Goal: Task Accomplishment & Management: Manage account settings

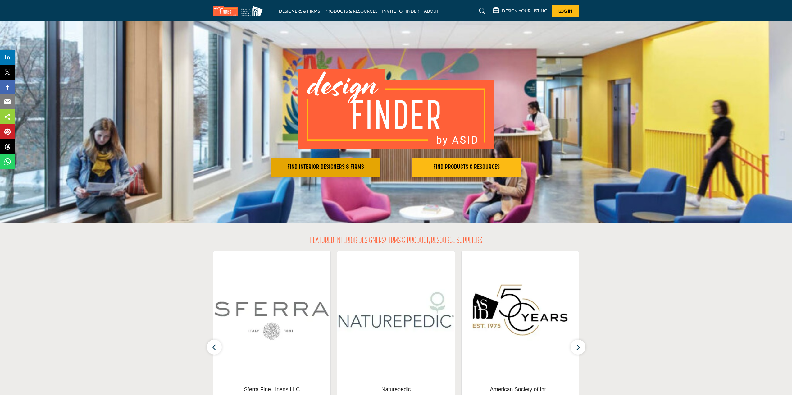
click at [341, 167] on h2 "FIND INTERIOR DESIGNERS & FIRMS" at bounding box center [325, 166] width 106 height 7
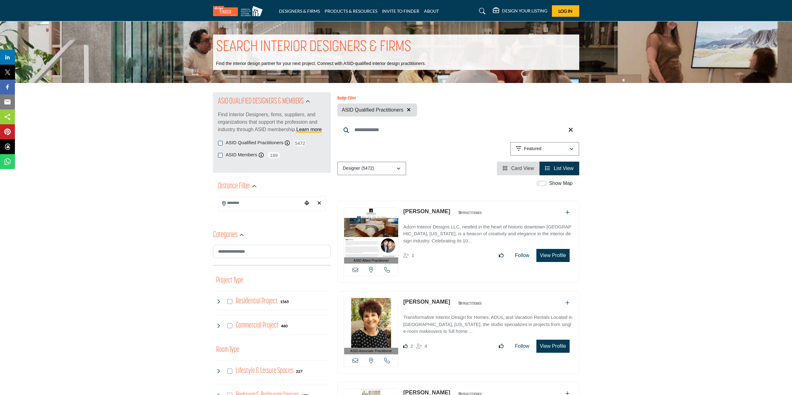
click at [257, 206] on input "Search Location" at bounding box center [260, 203] width 84 height 12
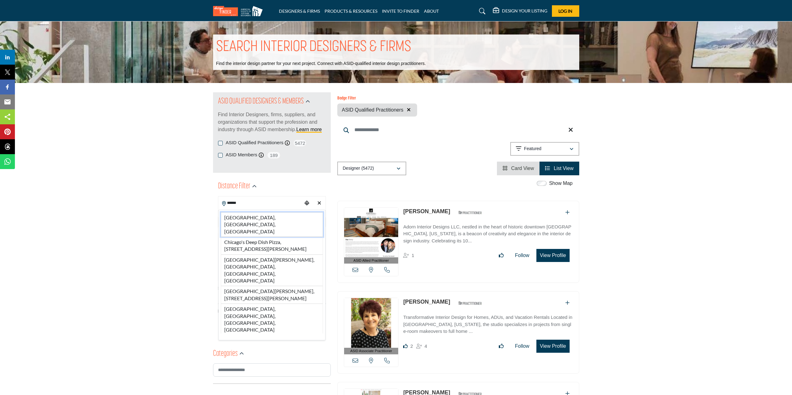
click at [253, 217] on li "Chicago, IL, USA" at bounding box center [272, 224] width 102 height 25
type input "**********"
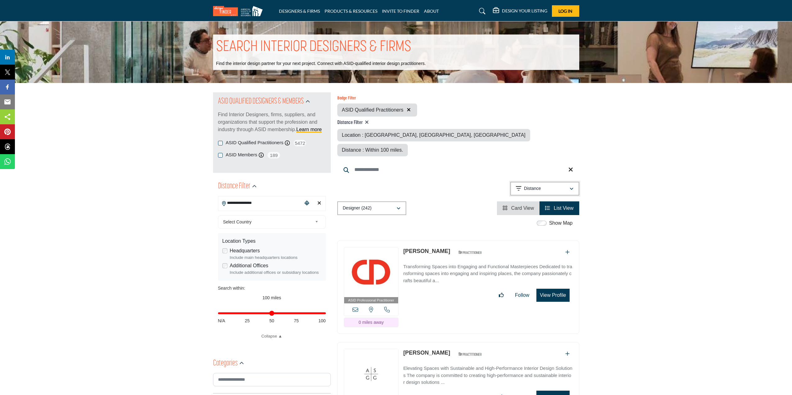
click at [559, 185] on div "Distance" at bounding box center [542, 188] width 53 height 7
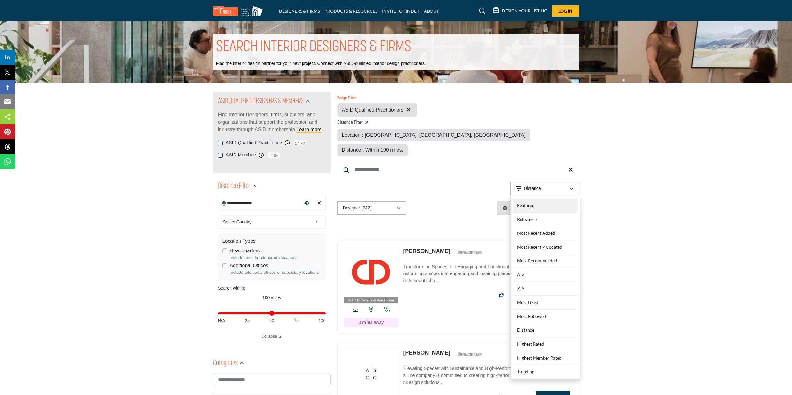
click at [548, 198] on div "Featured" at bounding box center [545, 205] width 65 height 14
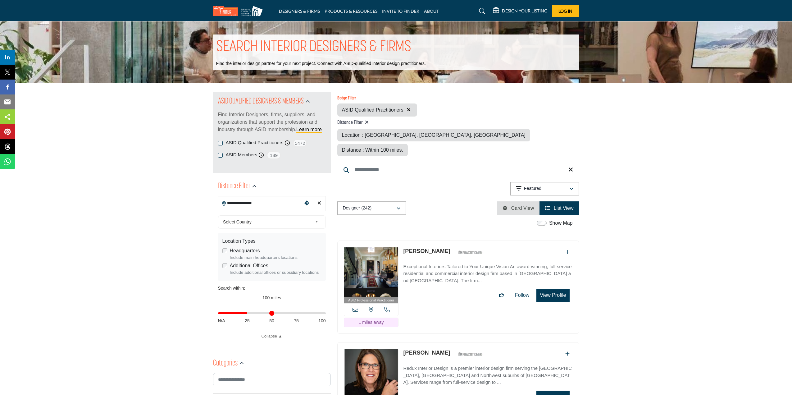
drag, startPoint x: 323, startPoint y: 314, endPoint x: 719, endPoint y: 187, distance: 415.9
type input "**"
click at [248, 314] on input "Distance in miles" at bounding box center [272, 312] width 108 height 1
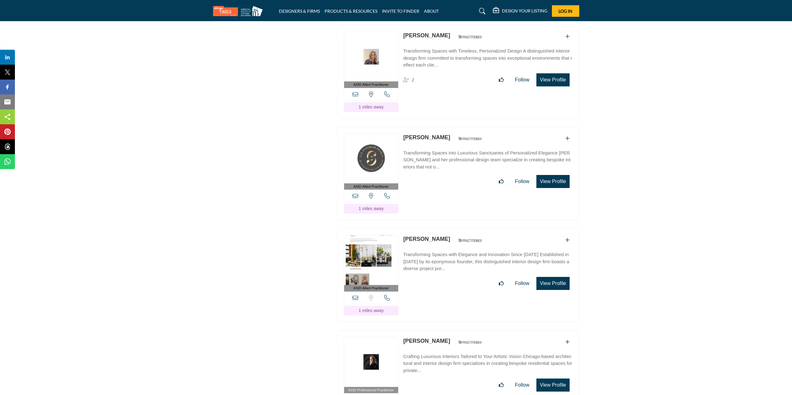
scroll to position [1646, 0]
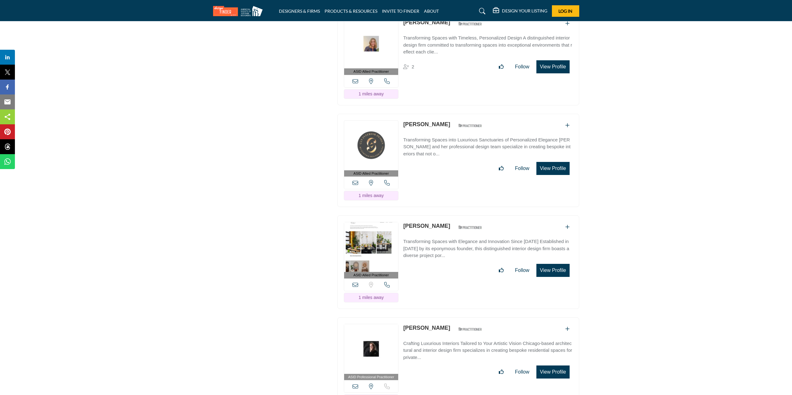
click at [511, 11] on h5 "DESIGN YOUR LISTING" at bounding box center [524, 11] width 45 height 6
drag, startPoint x: 564, startPoint y: 12, endPoint x: 521, endPoint y: 9, distance: 42.9
click at [521, 9] on h5 "DESIGN YOUR LISTING" at bounding box center [524, 11] width 45 height 6
click at [640, 44] on icon at bounding box center [638, 43] width 5 height 5
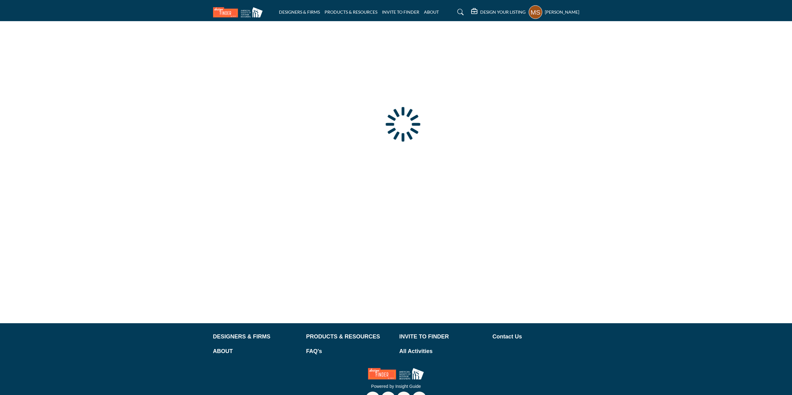
type input "**********"
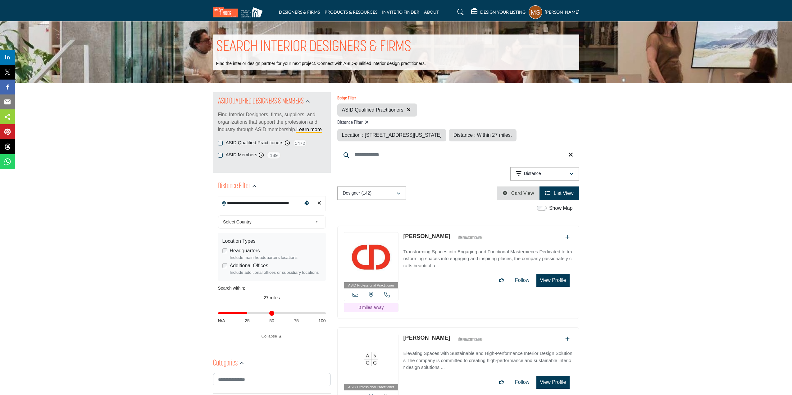
click at [257, 203] on input "**********" at bounding box center [260, 203] width 84 height 12
click at [360, 197] on button "Designer (142)" at bounding box center [371, 193] width 69 height 14
drag, startPoint x: 683, startPoint y: 218, endPoint x: 647, endPoint y: 198, distance: 40.9
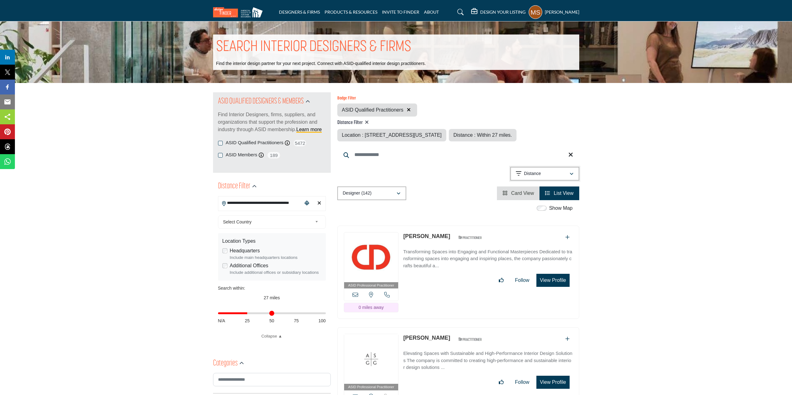
click at [559, 173] on div "Distance" at bounding box center [542, 173] width 53 height 7
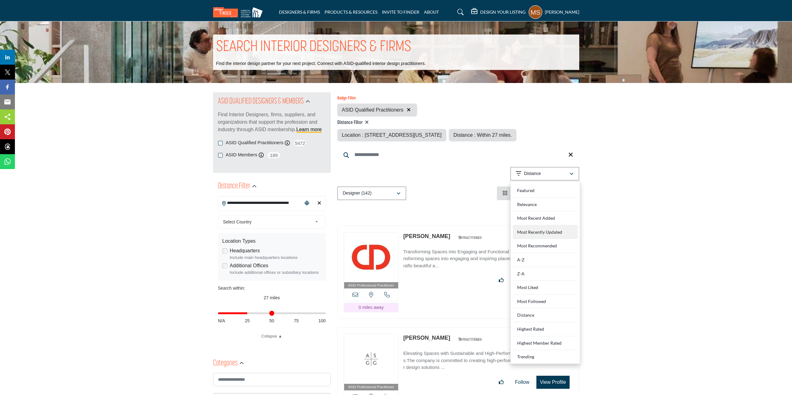
click at [543, 231] on Updated "Most Recently Updated" at bounding box center [545, 232] width 65 height 14
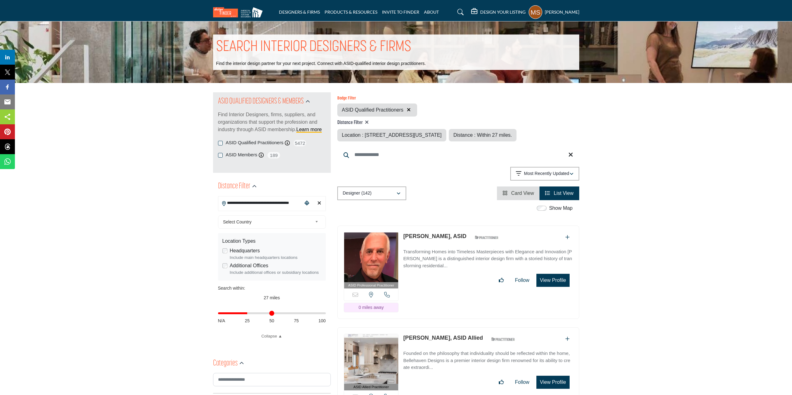
click at [492, 11] on h5 "DESIGN YOUR LISTING" at bounding box center [502, 12] width 45 height 6
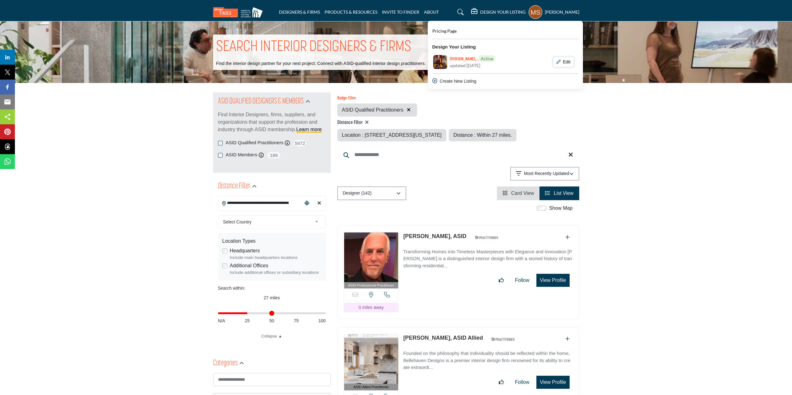
click at [559, 62] on button "Edit" at bounding box center [563, 62] width 21 height 11
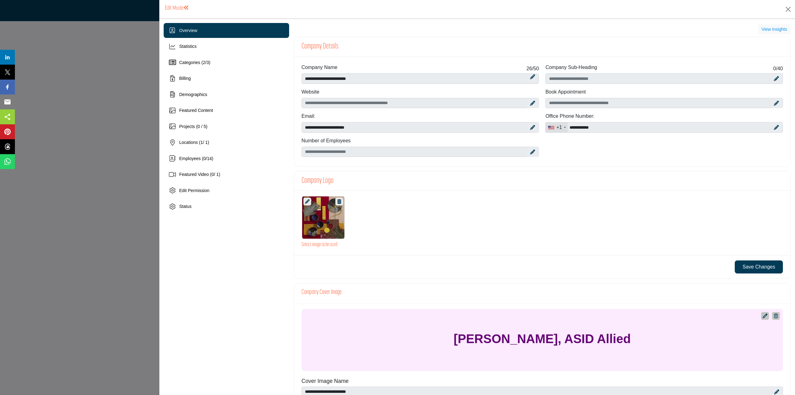
click at [530, 105] on icon at bounding box center [532, 103] width 5 height 5
click at [441, 102] on input "Enter company website" at bounding box center [420, 103] width 238 height 11
type input "**********"
click at [532, 125] on icon at bounding box center [532, 127] width 5 height 5
drag, startPoint x: 403, startPoint y: 128, endPoint x: 319, endPoint y: 130, distance: 83.9
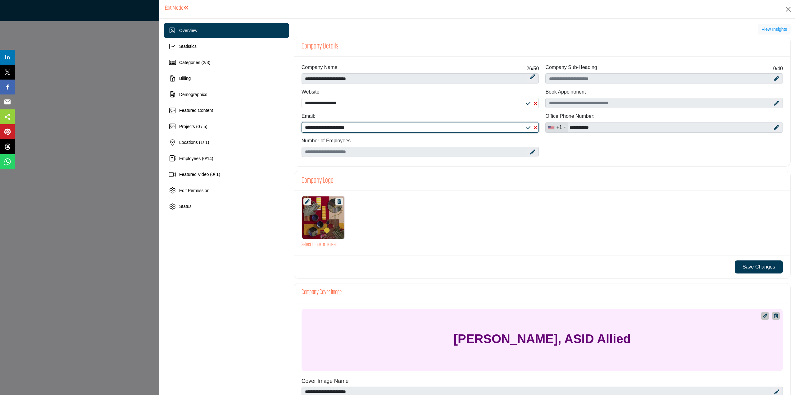
click at [319, 130] on input "**********" at bounding box center [420, 127] width 238 height 11
type input "**********"
click at [306, 200] on icon at bounding box center [307, 201] width 5 height 5
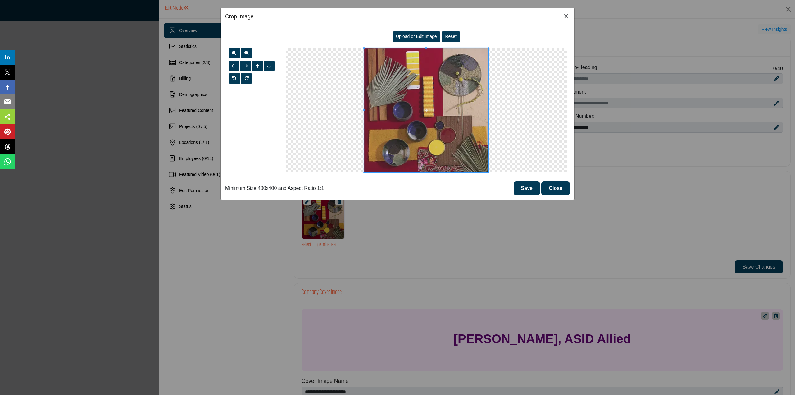
click at [433, 36] on span "Upload or Edit Image" at bounding box center [416, 36] width 41 height 5
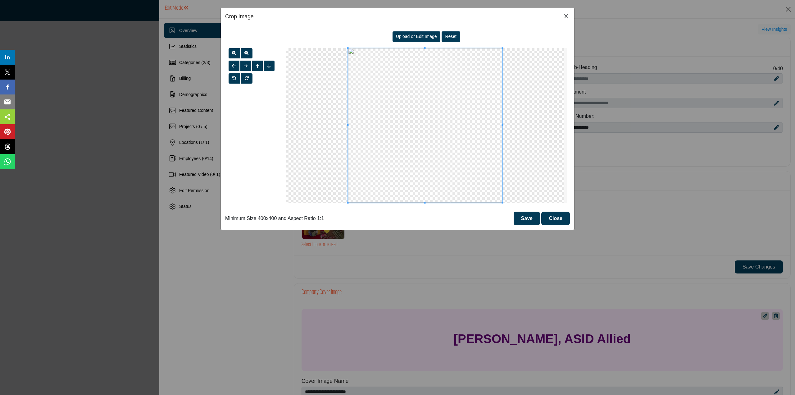
click at [534, 219] on button "Save" at bounding box center [527, 218] width 26 height 14
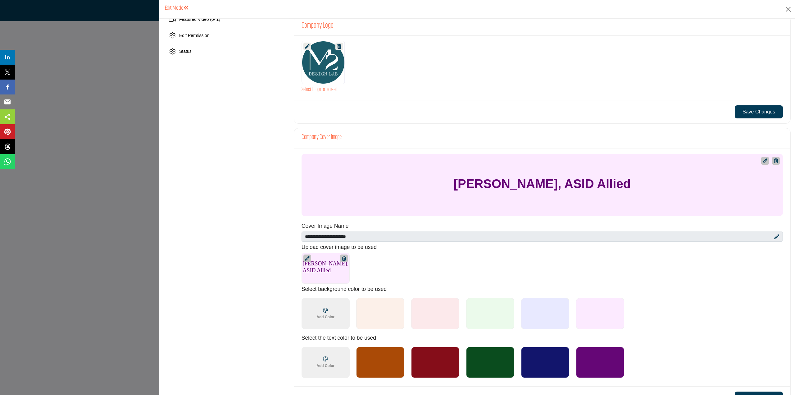
scroll to position [155, 0]
click at [774, 236] on icon at bounding box center [776, 236] width 5 height 5
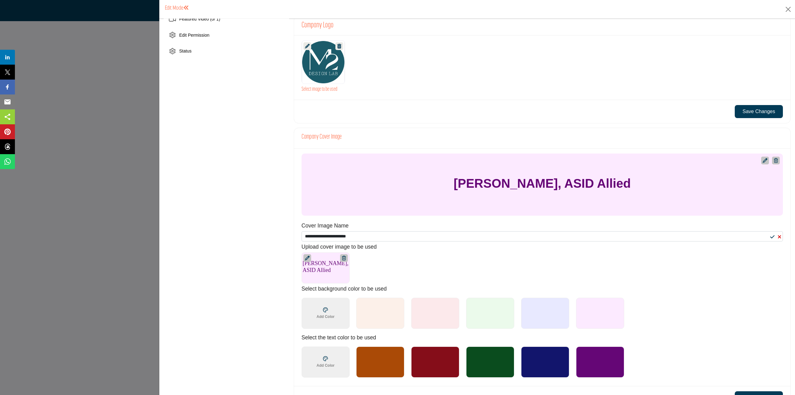
click at [426, 265] on div "Mark Schubert, ASID Allied 1200 x 200px" at bounding box center [538, 267] width 475 height 31
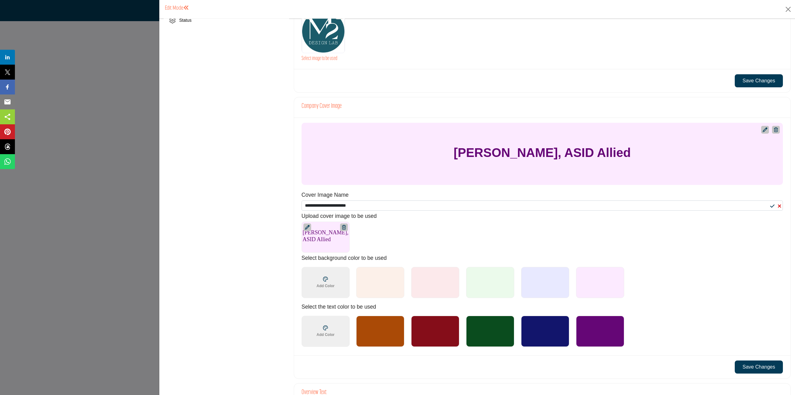
scroll to position [186, 0]
click at [614, 330] on div at bounding box center [600, 330] width 48 height 31
click at [325, 279] on icon at bounding box center [325, 278] width 5 height 5
drag, startPoint x: 254, startPoint y: 273, endPoint x: 259, endPoint y: 273, distance: 5.0
click at [256, 273] on div "Overview Statistics Categories ( 2 / 3 ) Billing Demographics 1 0" at bounding box center [226, 266] width 125 height 859
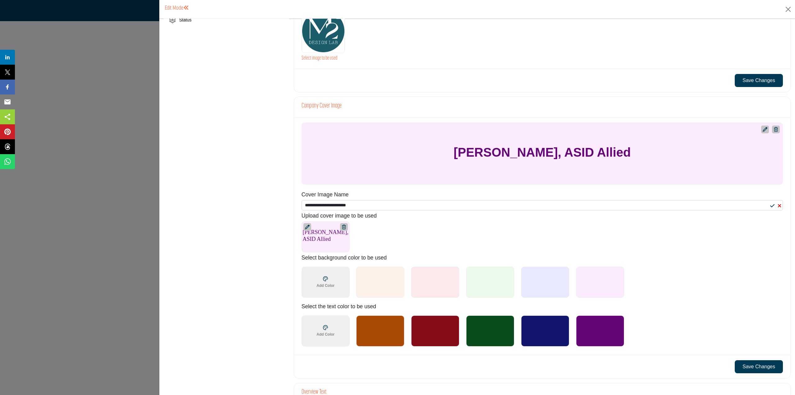
click at [428, 283] on div at bounding box center [435, 281] width 48 height 31
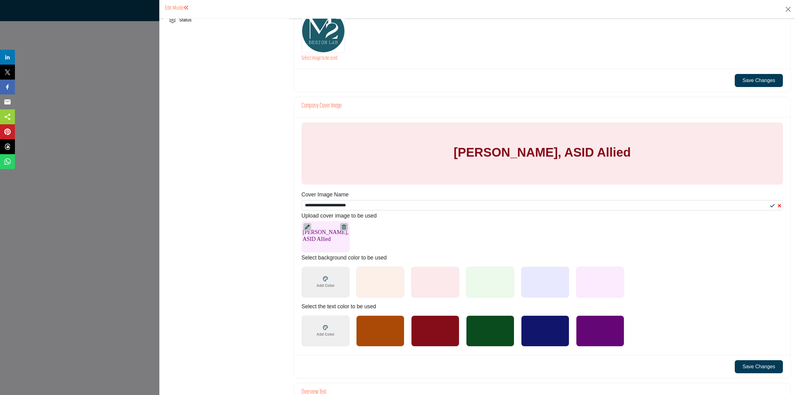
click at [489, 340] on div at bounding box center [490, 330] width 48 height 31
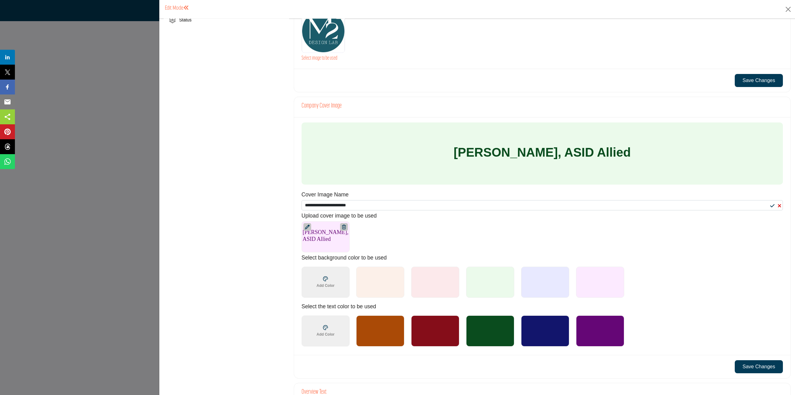
drag, startPoint x: 544, startPoint y: 334, endPoint x: 567, endPoint y: 332, distance: 23.7
click at [544, 334] on div at bounding box center [545, 330] width 48 height 31
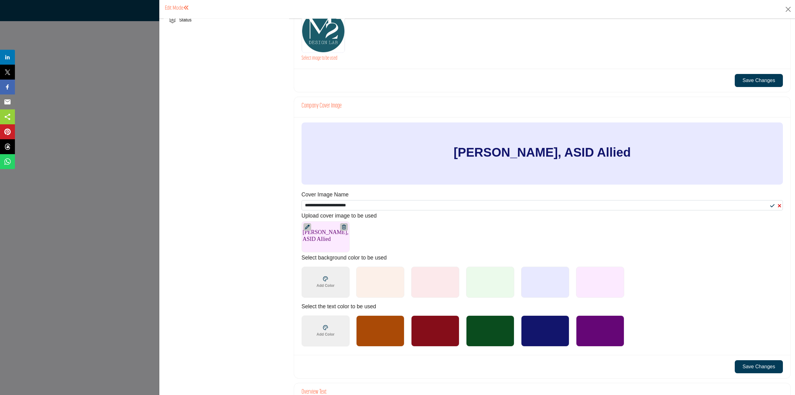
click at [602, 332] on div at bounding box center [600, 330] width 48 height 31
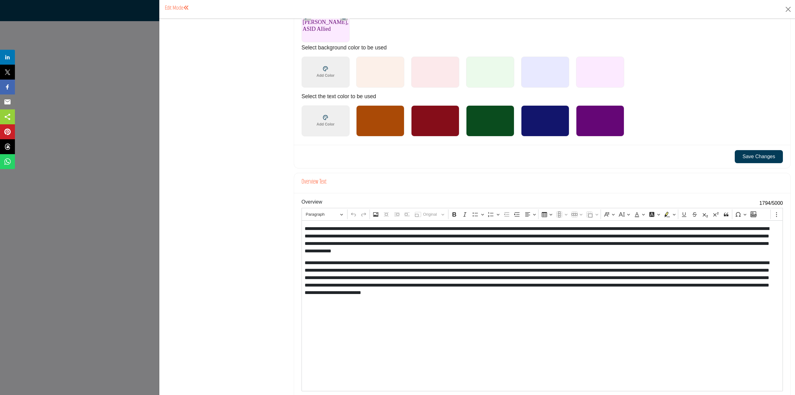
scroll to position [435, 0]
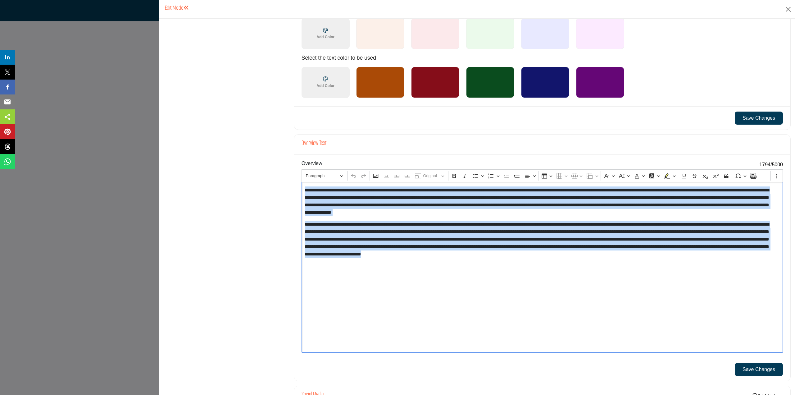
drag, startPoint x: 768, startPoint y: 255, endPoint x: 271, endPoint y: 183, distance: 502.8
click at [269, 182] on div "Overview Statistics Categories ( 2 / 3 ) Billing Demographics Locations ( 1" at bounding box center [477, 17] width 627 height 859
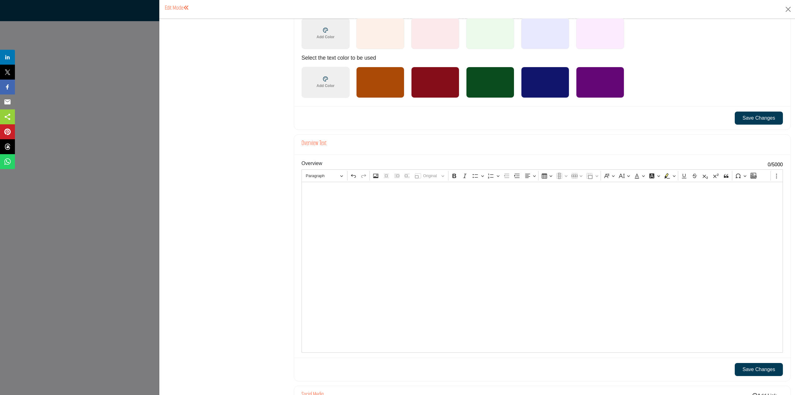
drag, startPoint x: 591, startPoint y: 232, endPoint x: 562, endPoint y: 195, distance: 47.1
click at [589, 227] on div "Editor editing area: main" at bounding box center [541, 267] width 481 height 171
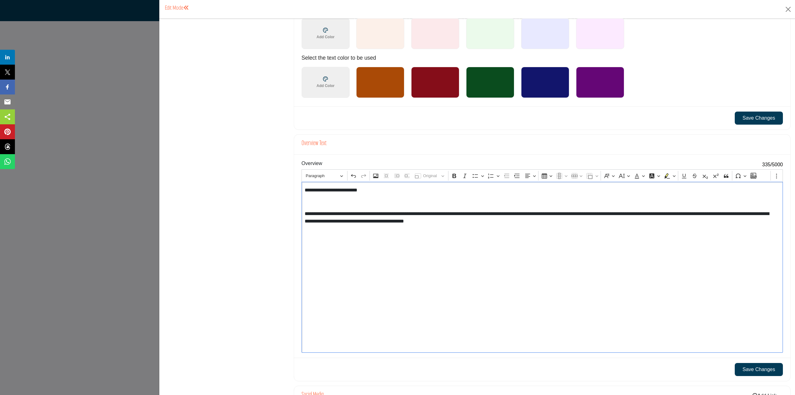
click at [393, 205] on p "Editor editing area: main" at bounding box center [542, 201] width 475 height 7
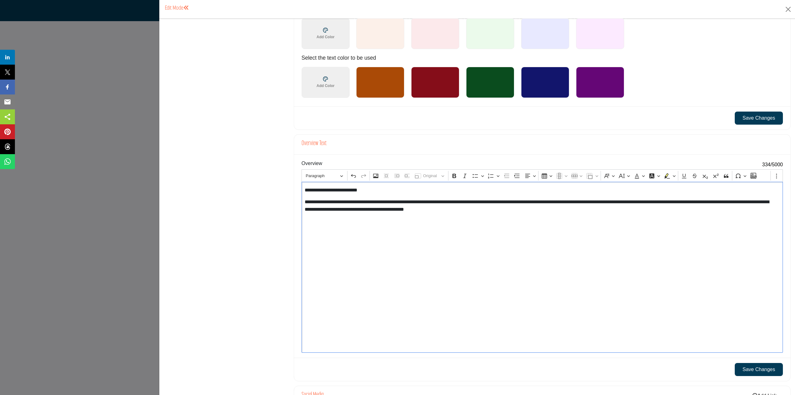
click at [365, 218] on p "Editor editing area: main" at bounding box center [542, 220] width 475 height 7
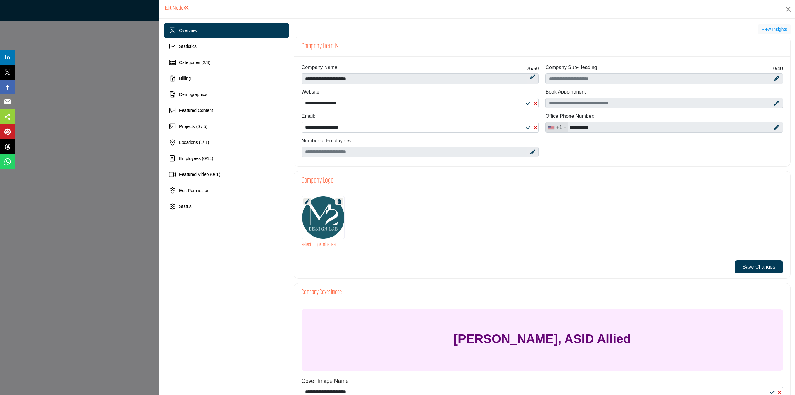
scroll to position [435, 0]
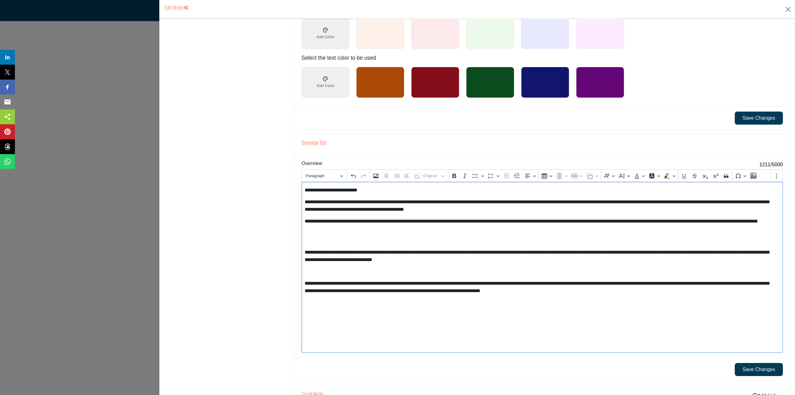
click at [402, 240] on p "Editor editing area: main" at bounding box center [542, 240] width 475 height 7
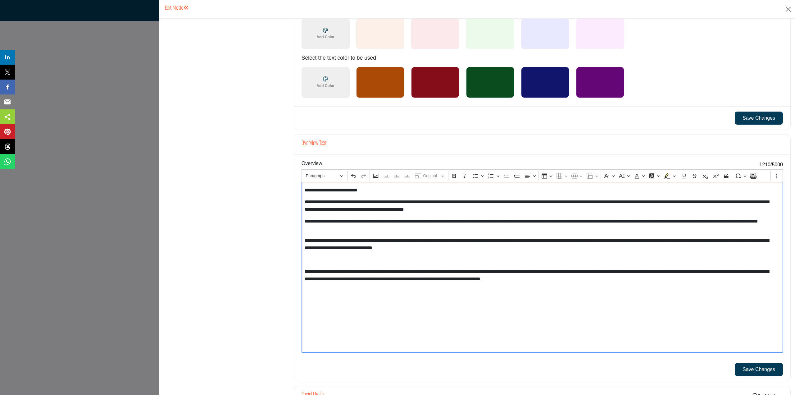
click at [388, 259] on p "Editor editing area: main" at bounding box center [542, 259] width 475 height 7
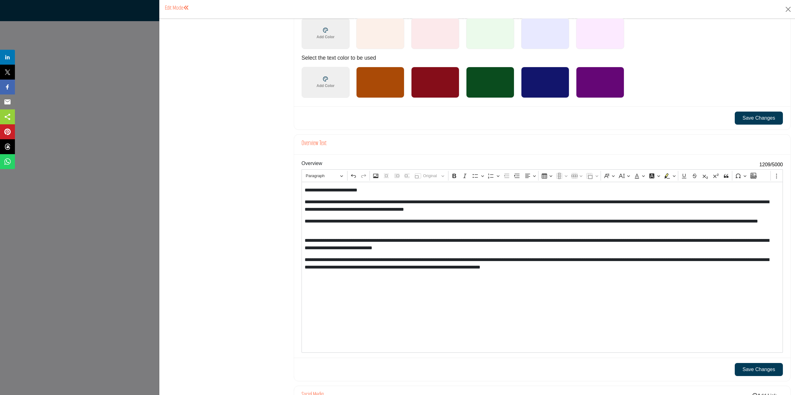
click at [753, 371] on button "Save Changes" at bounding box center [759, 369] width 48 height 13
click at [763, 118] on button "Save Changes" at bounding box center [759, 117] width 48 height 13
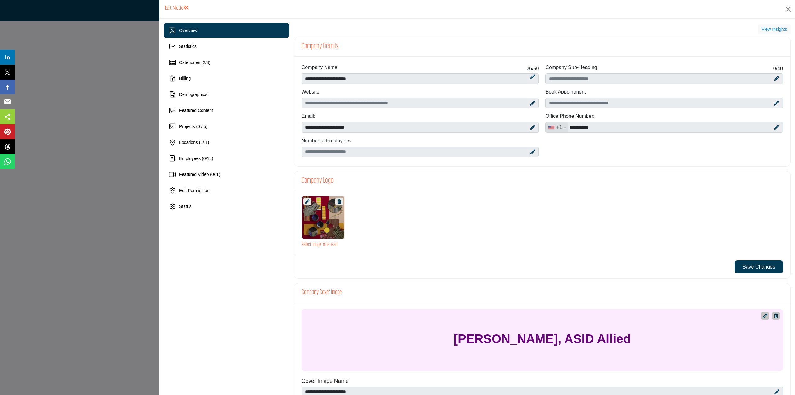
click at [530, 105] on icon at bounding box center [532, 103] width 5 height 5
click at [423, 102] on input "Enter company website" at bounding box center [420, 103] width 238 height 11
type input "**********"
click at [533, 128] on icon at bounding box center [532, 127] width 5 height 5
drag, startPoint x: 425, startPoint y: 128, endPoint x: 319, endPoint y: 126, distance: 106.5
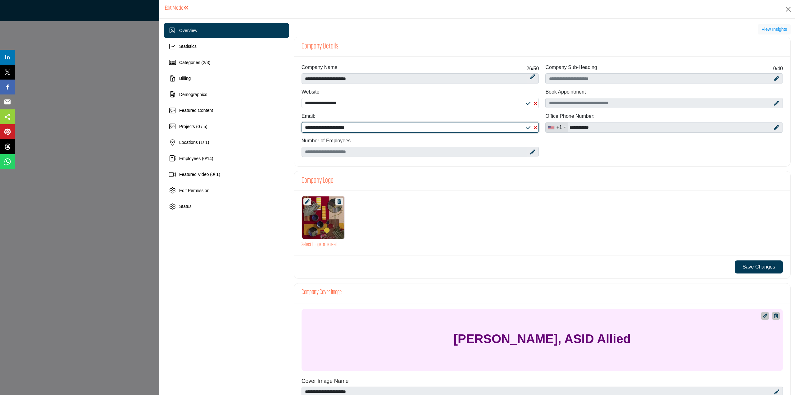
click at [319, 126] on input "**********" at bounding box center [420, 127] width 238 height 11
type input "**********"
click at [763, 262] on button "Save Changes" at bounding box center [759, 266] width 48 height 13
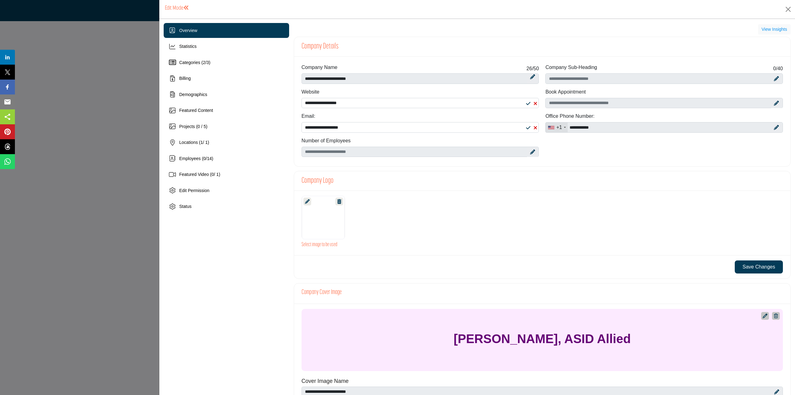
click at [680, 210] on div at bounding box center [542, 217] width 488 height 43
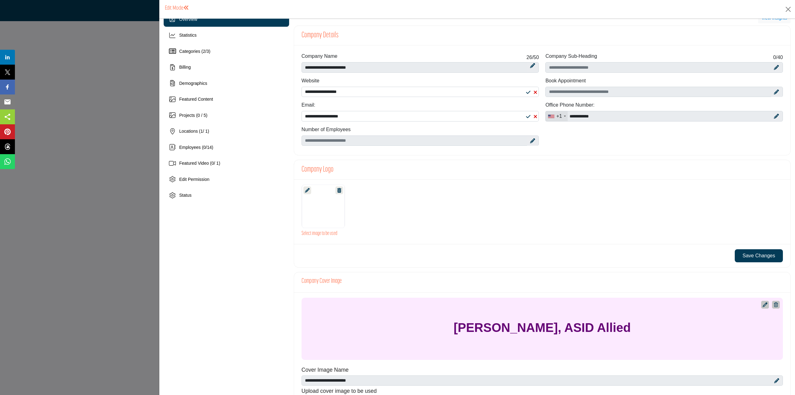
scroll to position [31, 0]
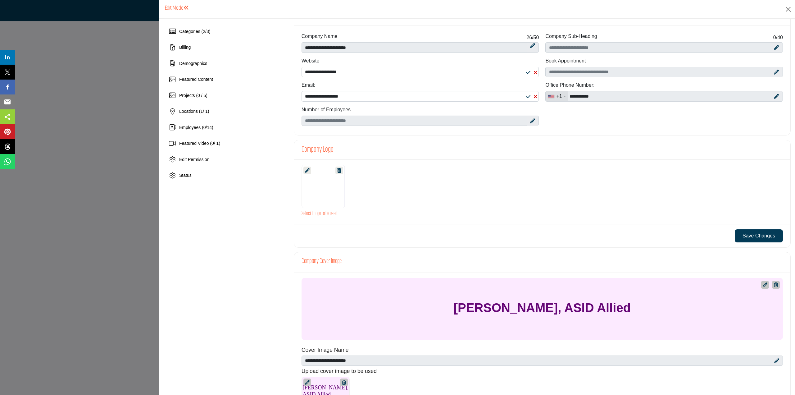
click at [307, 170] on icon at bounding box center [307, 170] width 5 height 5
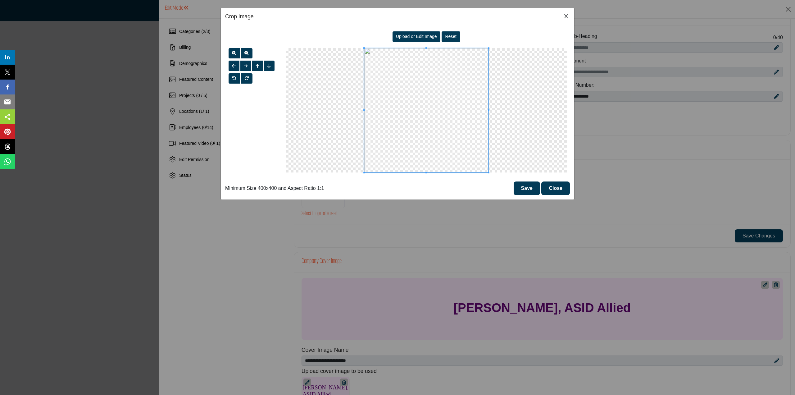
click at [428, 32] on div "Upload or Edit Image" at bounding box center [416, 36] width 48 height 11
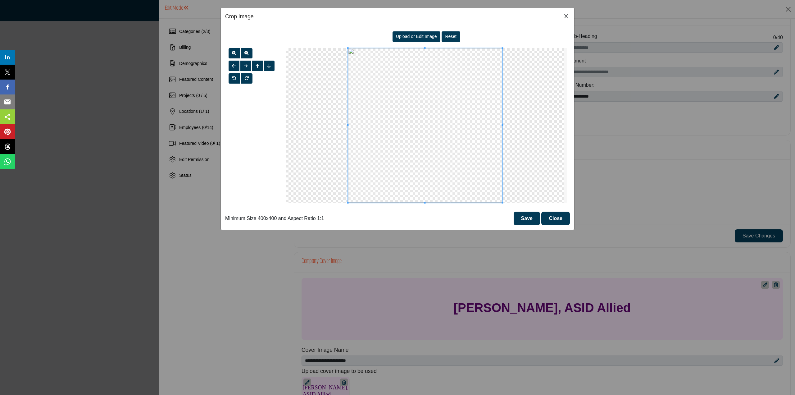
click at [525, 220] on button "Save" at bounding box center [527, 218] width 26 height 14
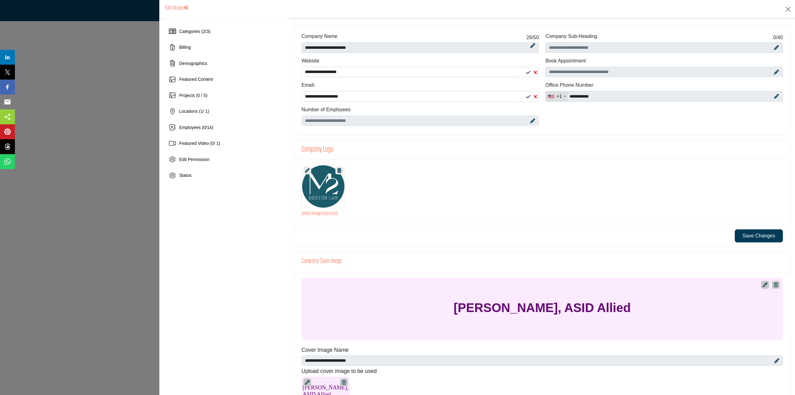
click at [765, 239] on button "Save Changes" at bounding box center [759, 235] width 48 height 13
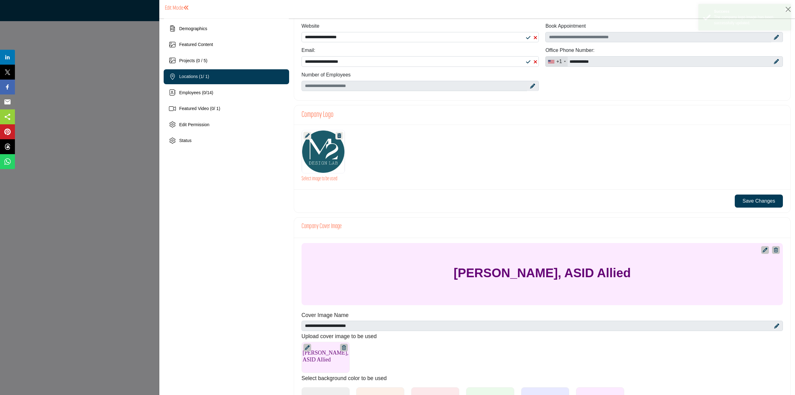
scroll to position [0, 0]
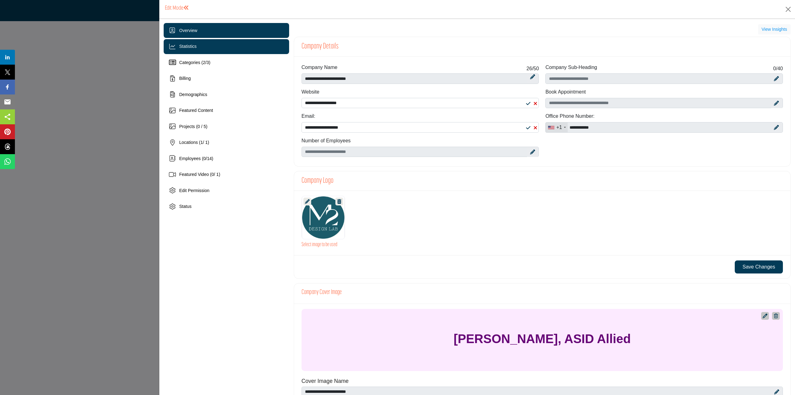
click at [224, 46] on div "Statistics" at bounding box center [226, 46] width 125 height 15
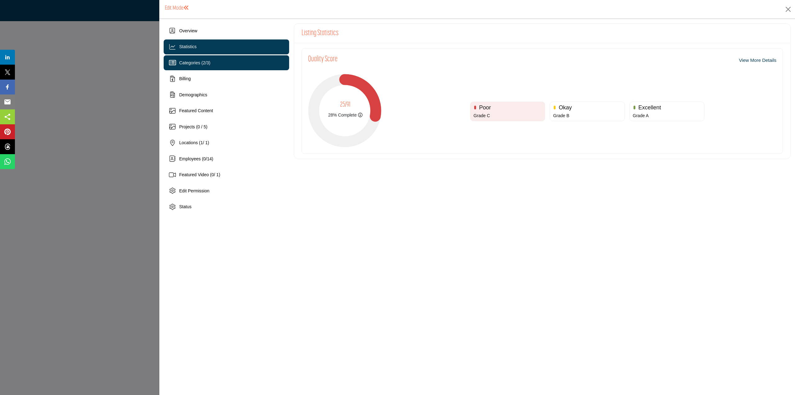
click at [231, 60] on div "Categories ( 2 / 3 )" at bounding box center [226, 62] width 125 height 15
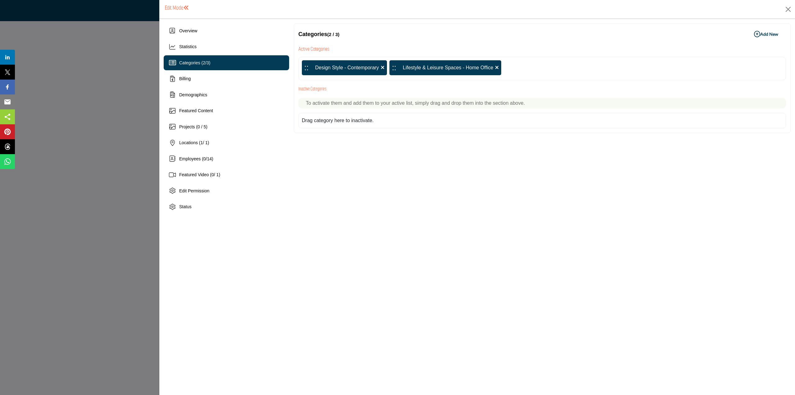
click at [337, 117] on div "Drag category here to inactivate." at bounding box center [338, 120] width 72 height 7
click at [355, 107] on div "To activate them and add them to your active list, simply drag and drop them in…" at bounding box center [541, 103] width 487 height 11
click at [326, 121] on div "Drag category here to inactivate." at bounding box center [338, 120] width 72 height 7
click at [327, 122] on div "Drag category here to inactivate." at bounding box center [338, 120] width 72 height 7
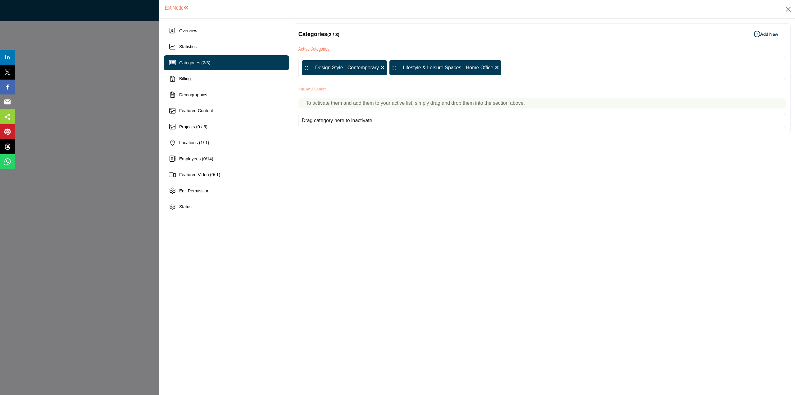
click at [385, 104] on p "To activate them and add them to your active list, simply drag and drop them in…" at bounding box center [542, 102] width 473 height 7
click at [768, 32] on b "Add New Add New" at bounding box center [766, 34] width 24 height 6
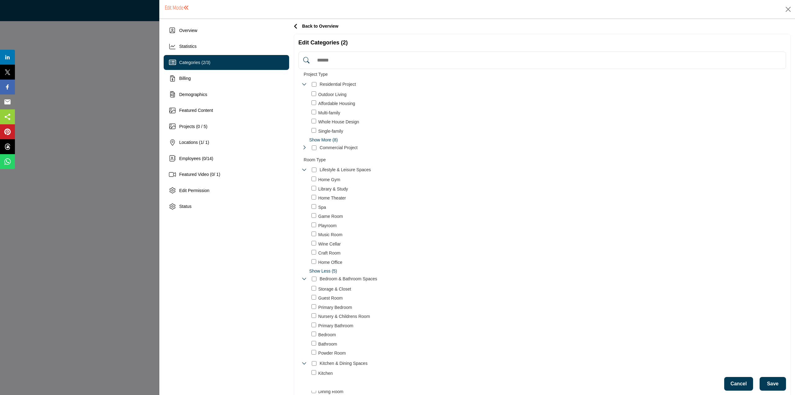
click at [316, 100] on div "Affordable Housing 19" at bounding box center [549, 103] width 477 height 7
click at [305, 147] on icon "Toggle Category" at bounding box center [303, 147] width 5 height 5
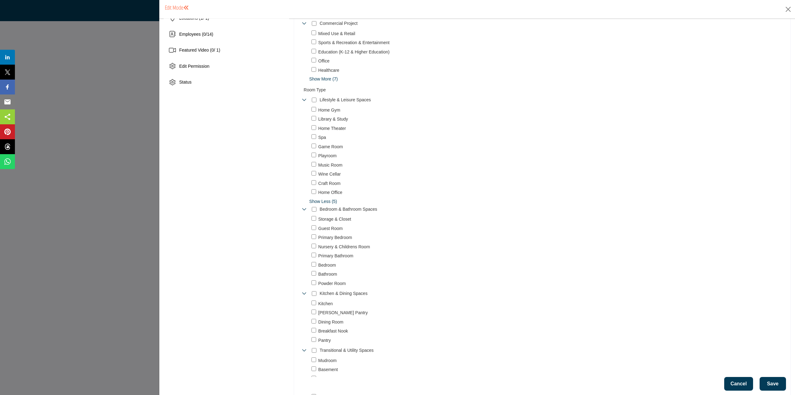
scroll to position [155, 0]
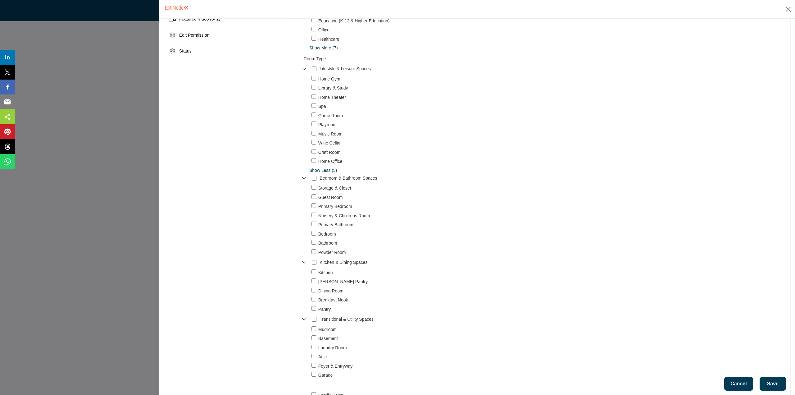
click at [312, 220] on div "Storage & Closet 1" at bounding box center [544, 219] width 483 height 71
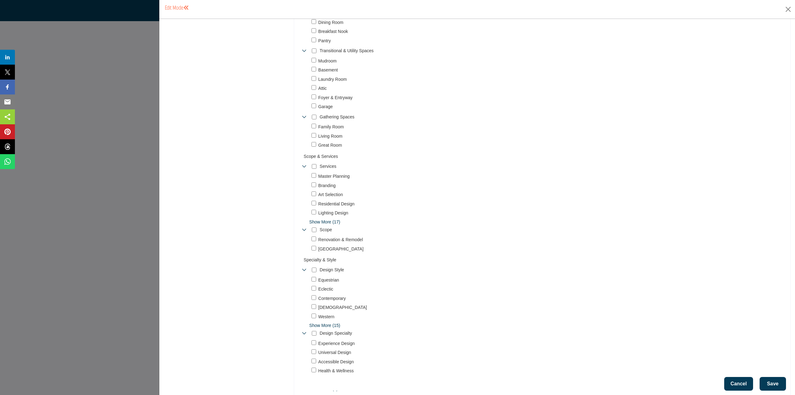
scroll to position [435, 0]
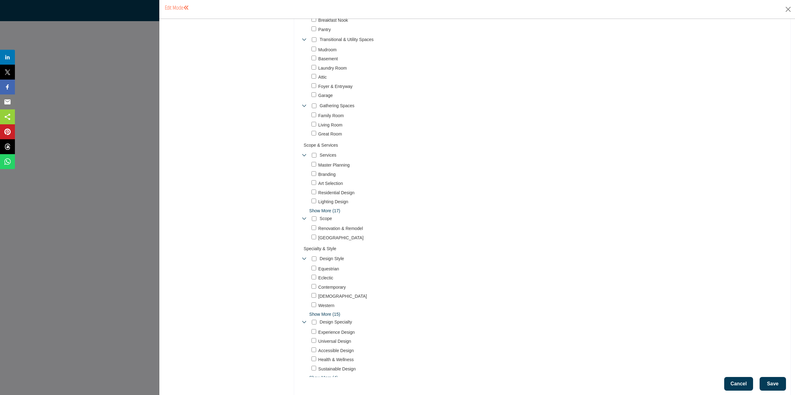
click at [315, 211] on span "Show More (17)" at bounding box center [547, 210] width 477 height 7
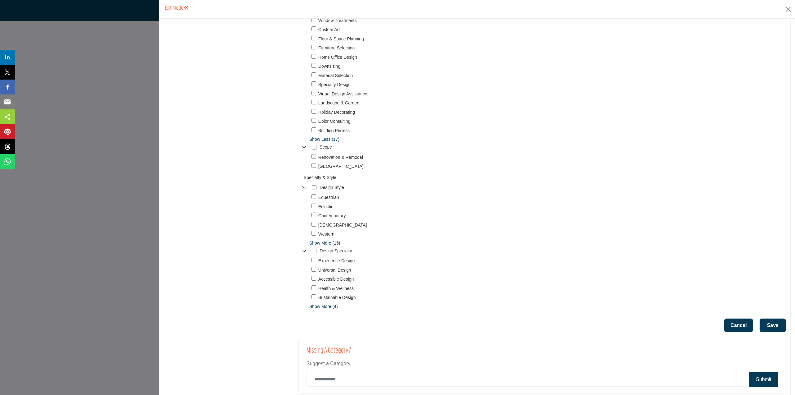
scroll to position [670, 0]
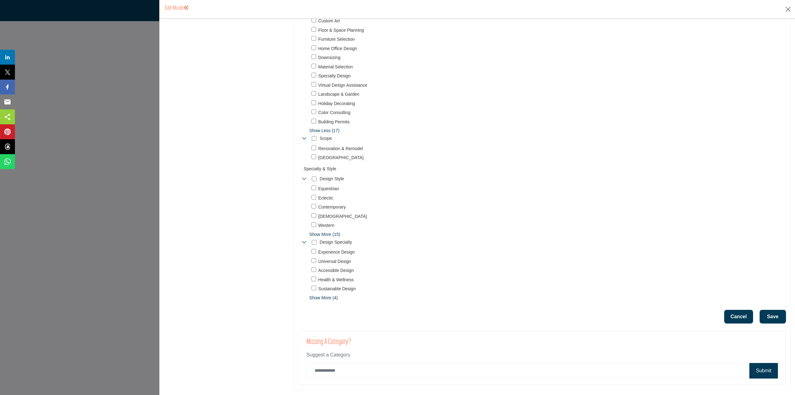
click at [317, 299] on span "Show More (4)" at bounding box center [547, 297] width 477 height 7
click at [768, 315] on button "Save" at bounding box center [772, 317] width 26 height 14
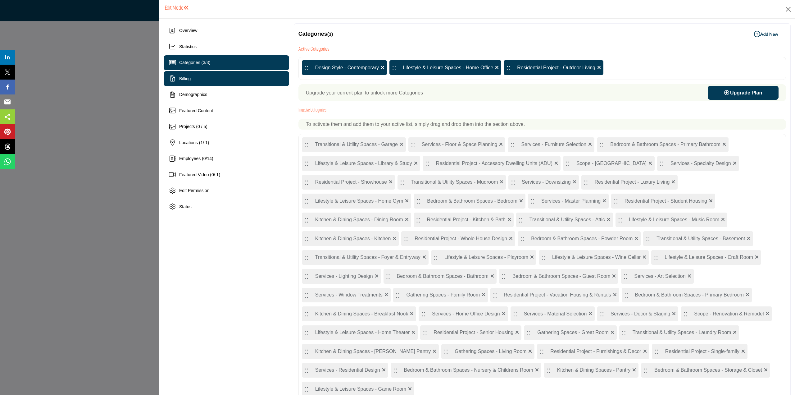
click at [229, 81] on div "Billing" at bounding box center [226, 78] width 125 height 15
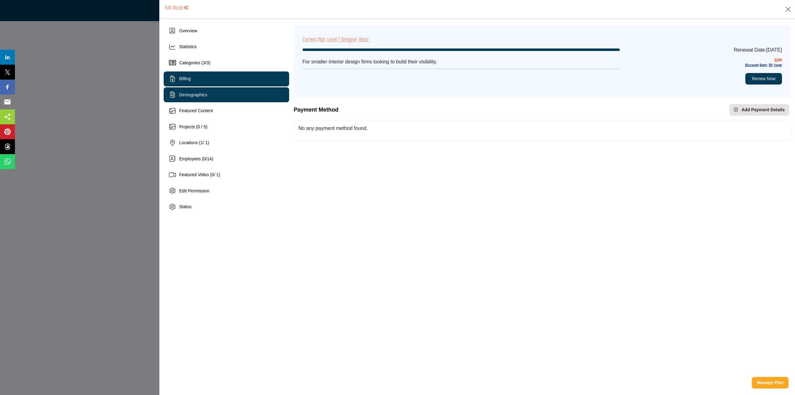
click at [236, 90] on div "Demographics" at bounding box center [226, 94] width 125 height 15
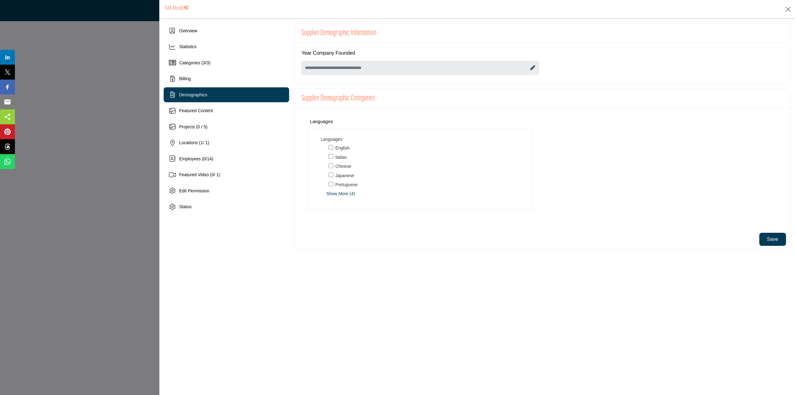
click at [532, 69] on icon at bounding box center [532, 67] width 5 height 5
click at [445, 70] on input "Enter value for Year Company Founded" at bounding box center [420, 67] width 238 height 13
type input "****"
click at [448, 45] on div "Year Company Founded *Not visible to listing admins ****" at bounding box center [542, 63] width 496 height 41
click at [766, 238] on button "Save" at bounding box center [772, 239] width 27 height 13
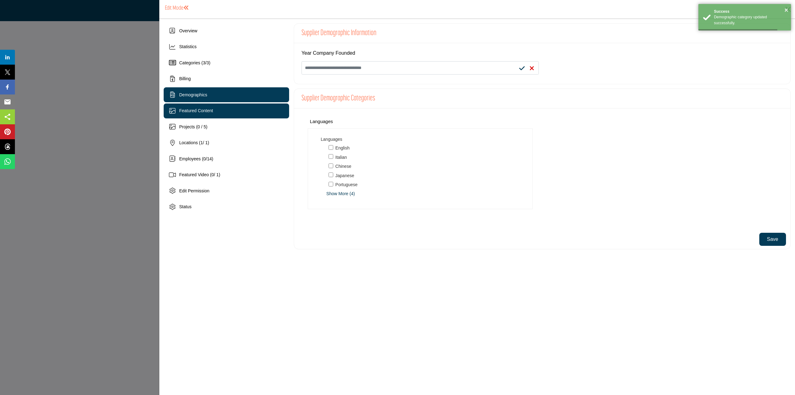
click at [237, 113] on div "Featured Content" at bounding box center [226, 110] width 125 height 15
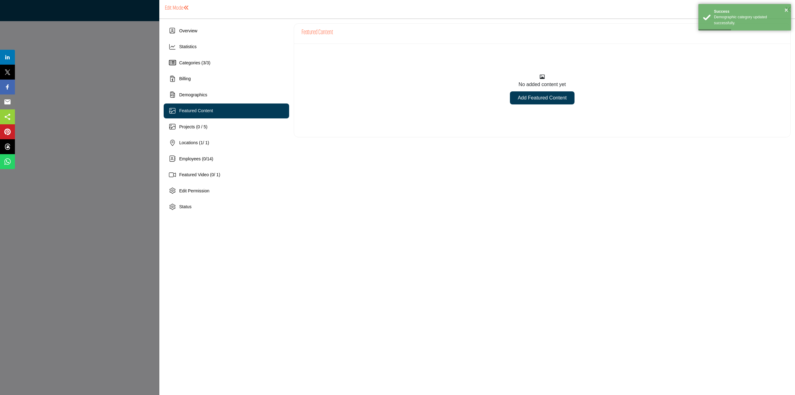
click at [521, 96] on link "Add Featured Content" at bounding box center [542, 97] width 64 height 13
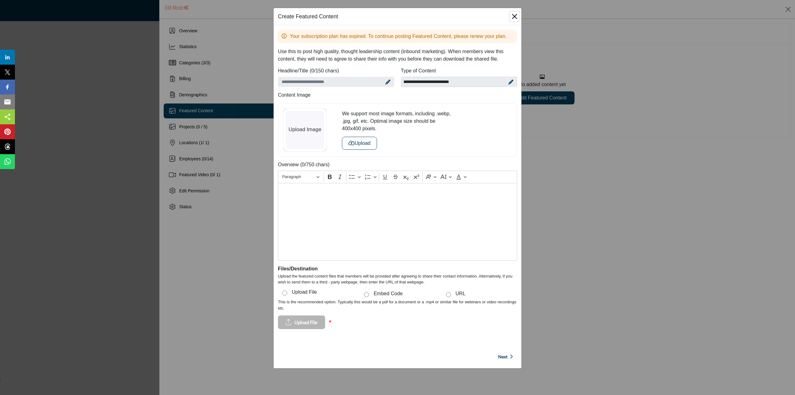
click at [514, 19] on button "Close" at bounding box center [514, 16] width 9 height 9
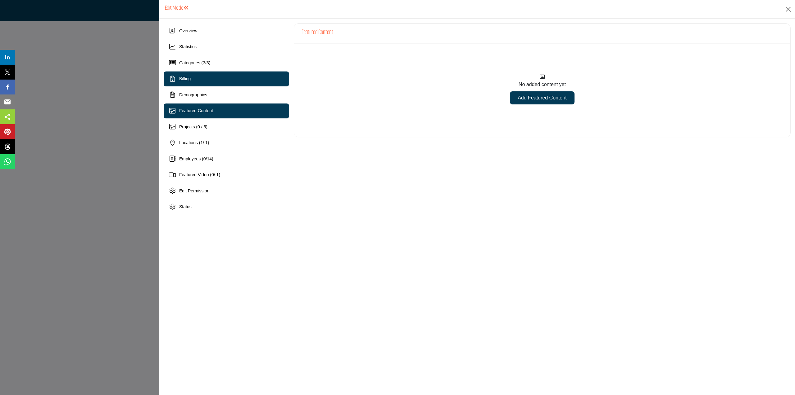
click at [211, 79] on div "Billing" at bounding box center [226, 78] width 125 height 15
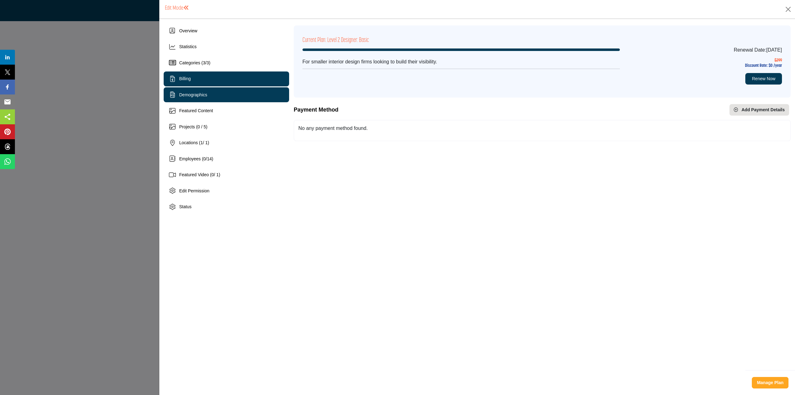
click at [196, 96] on span "Demographics" at bounding box center [193, 94] width 28 height 5
